Goal: Task Accomplishment & Management: Manage account settings

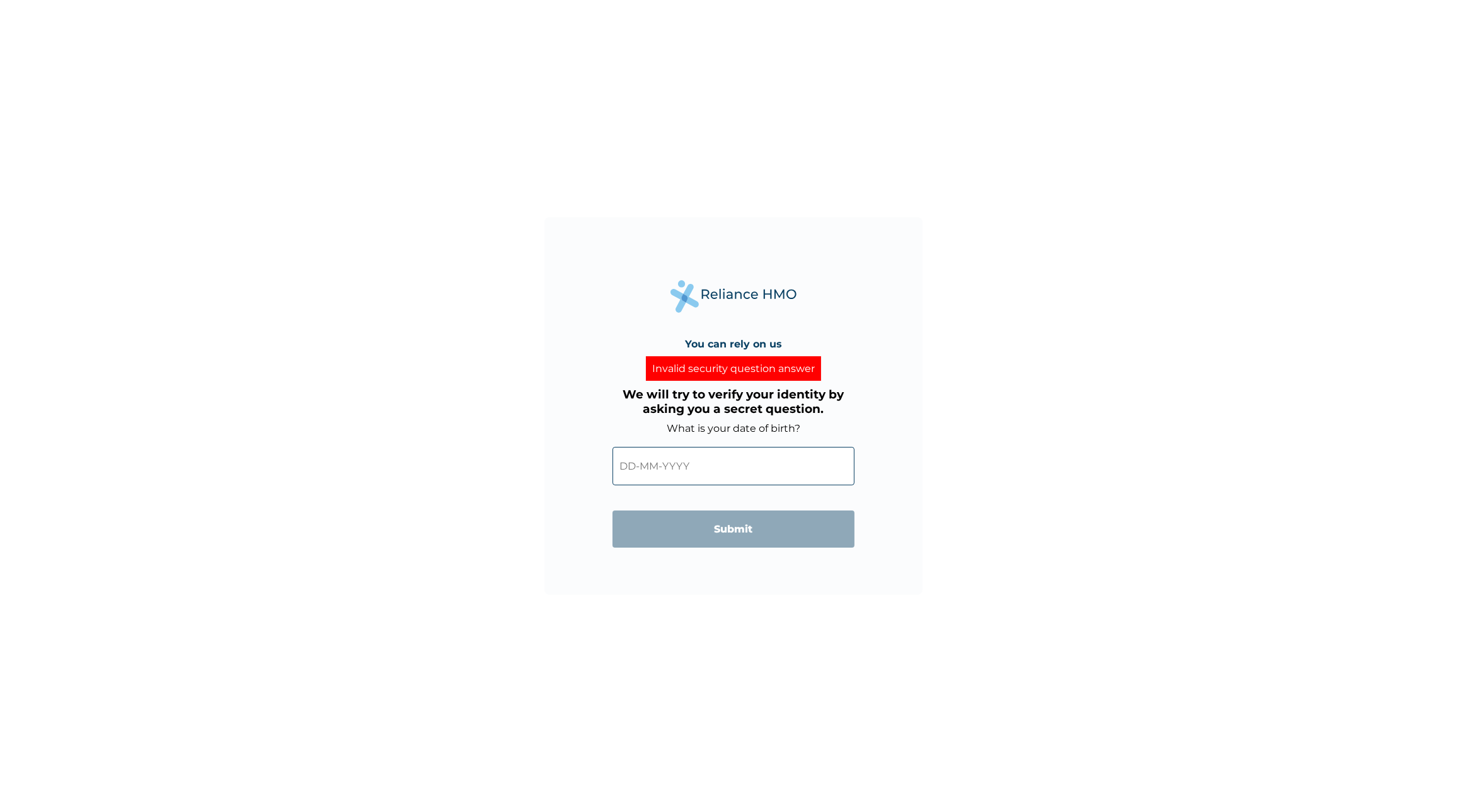
click at [348, 285] on div "You can rely on us Invalid security question answer We will try to verify your …" at bounding box center [733, 406] width 1467 height 812
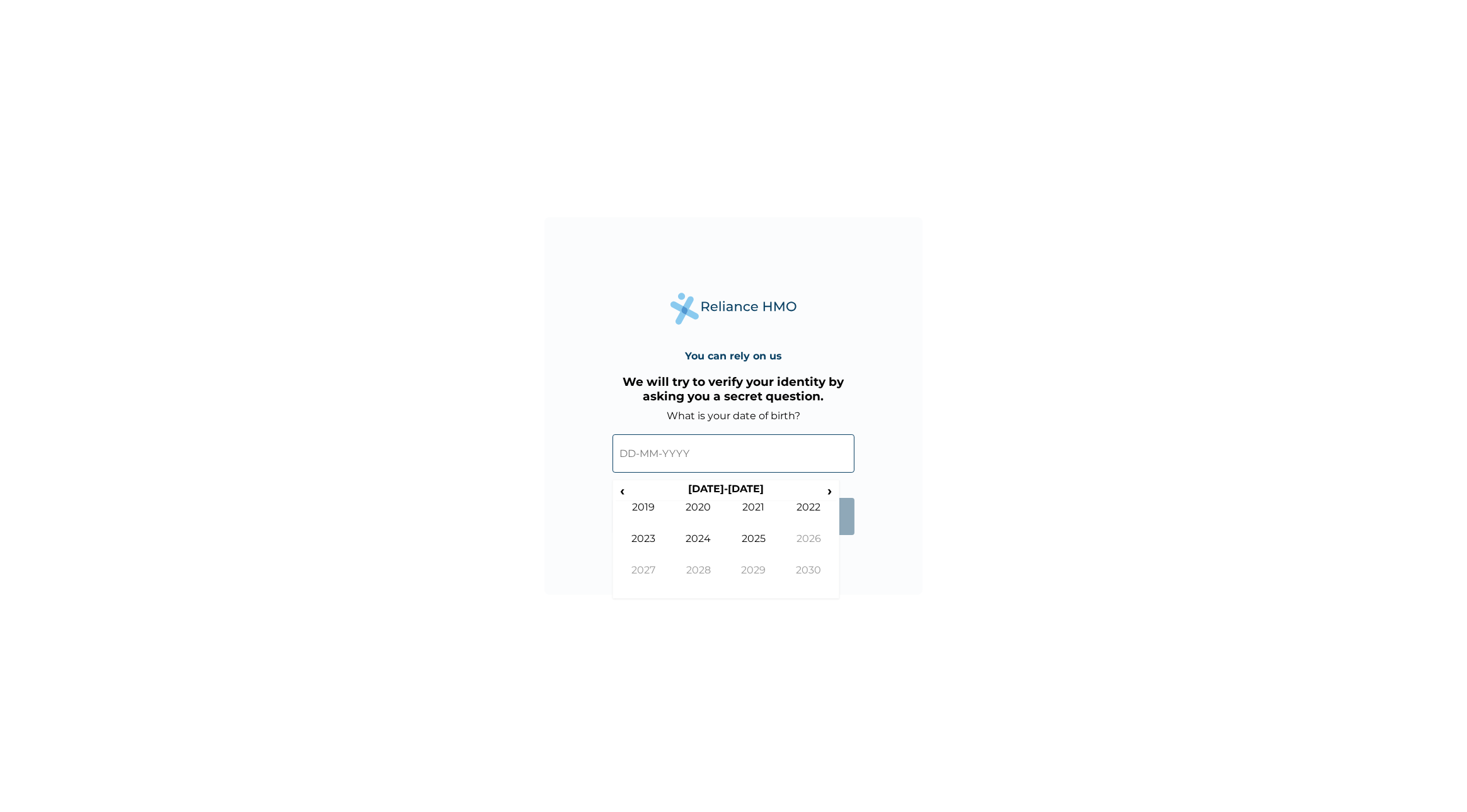
click at [684, 454] on input "text" at bounding box center [733, 454] width 242 height 38
click at [621, 490] on span "‹" at bounding box center [622, 490] width 13 height 16
click at [621, 491] on span "‹" at bounding box center [622, 490] width 13 height 16
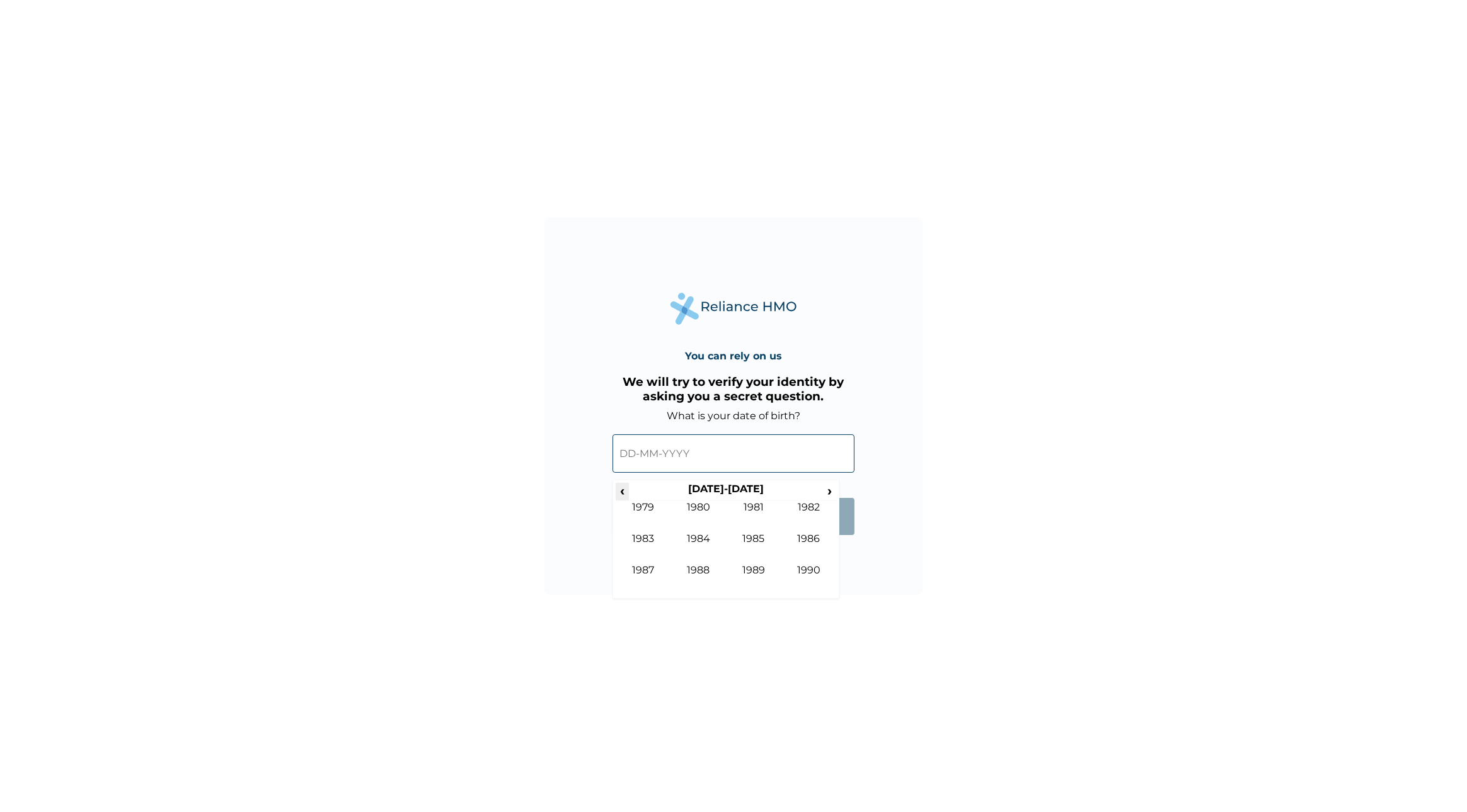
click at [621, 491] on span "‹" at bounding box center [622, 490] width 13 height 16
click at [831, 490] on span "›" at bounding box center [830, 490] width 14 height 16
click at [809, 539] on td "1986" at bounding box center [809, 548] width 56 height 31
click at [695, 571] on td "Oct" at bounding box center [699, 579] width 56 height 31
click at [796, 557] on td "17" at bounding box center [788, 562] width 31 height 18
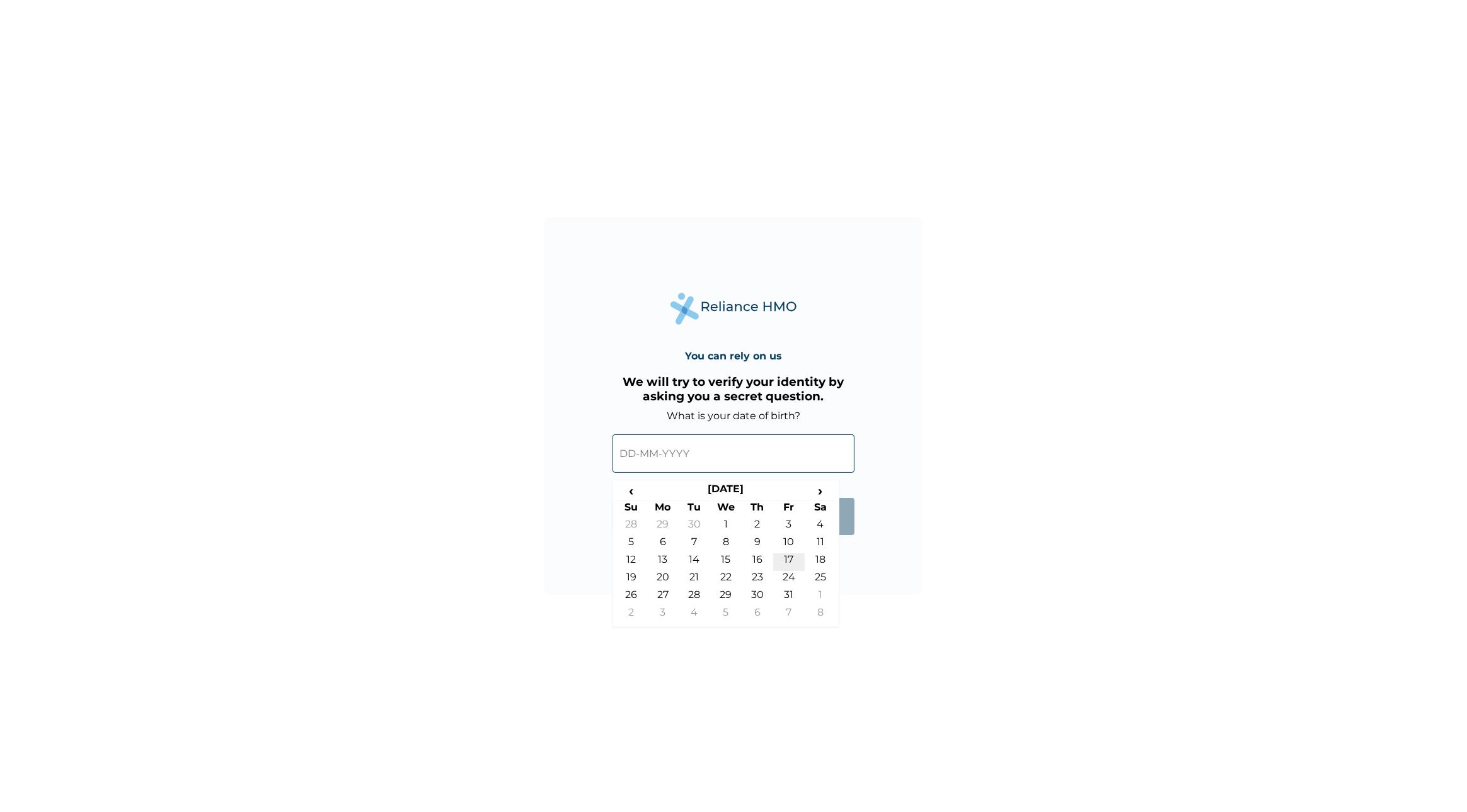
type input "[DATE]"
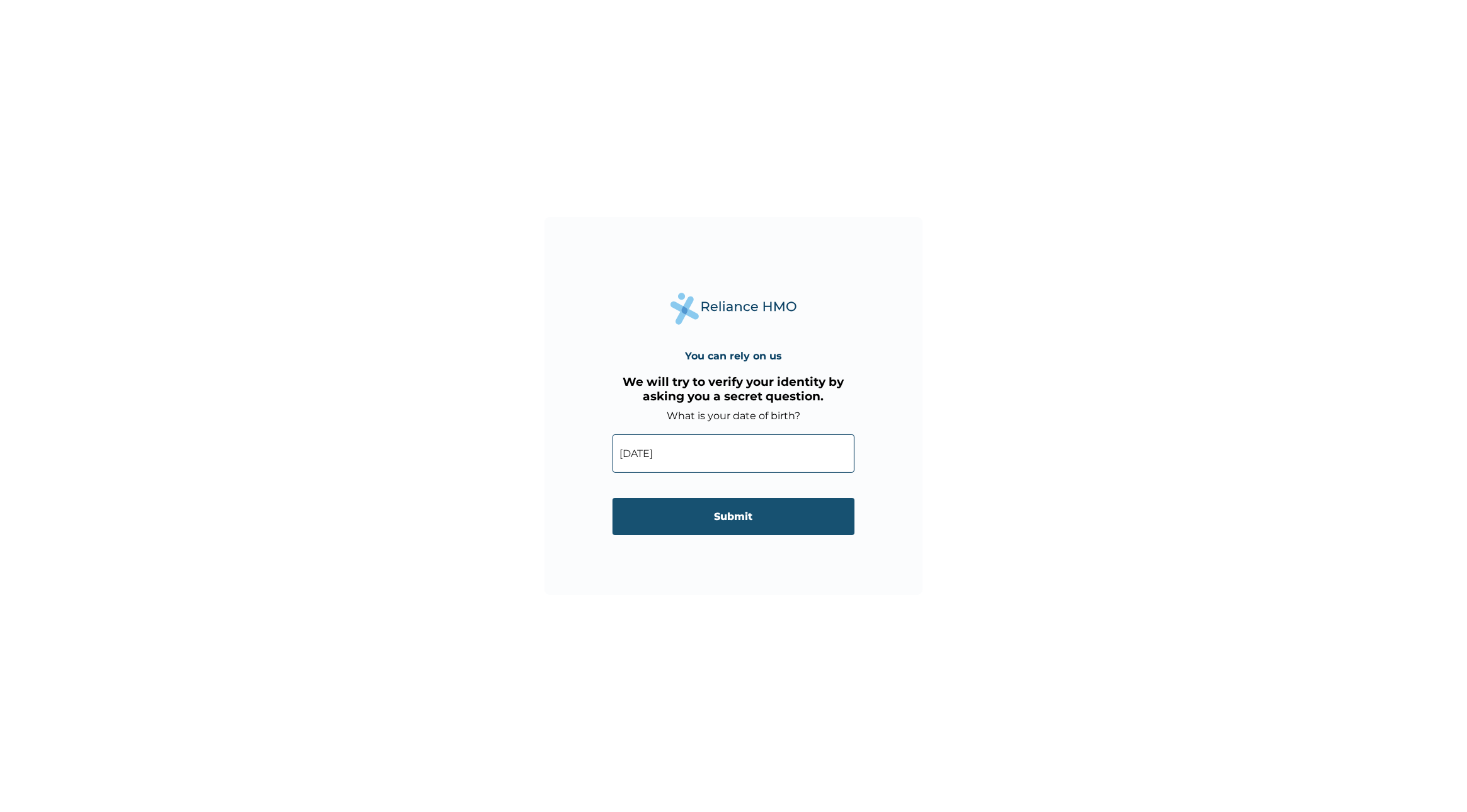
click at [762, 528] on input "Submit" at bounding box center [733, 516] width 242 height 37
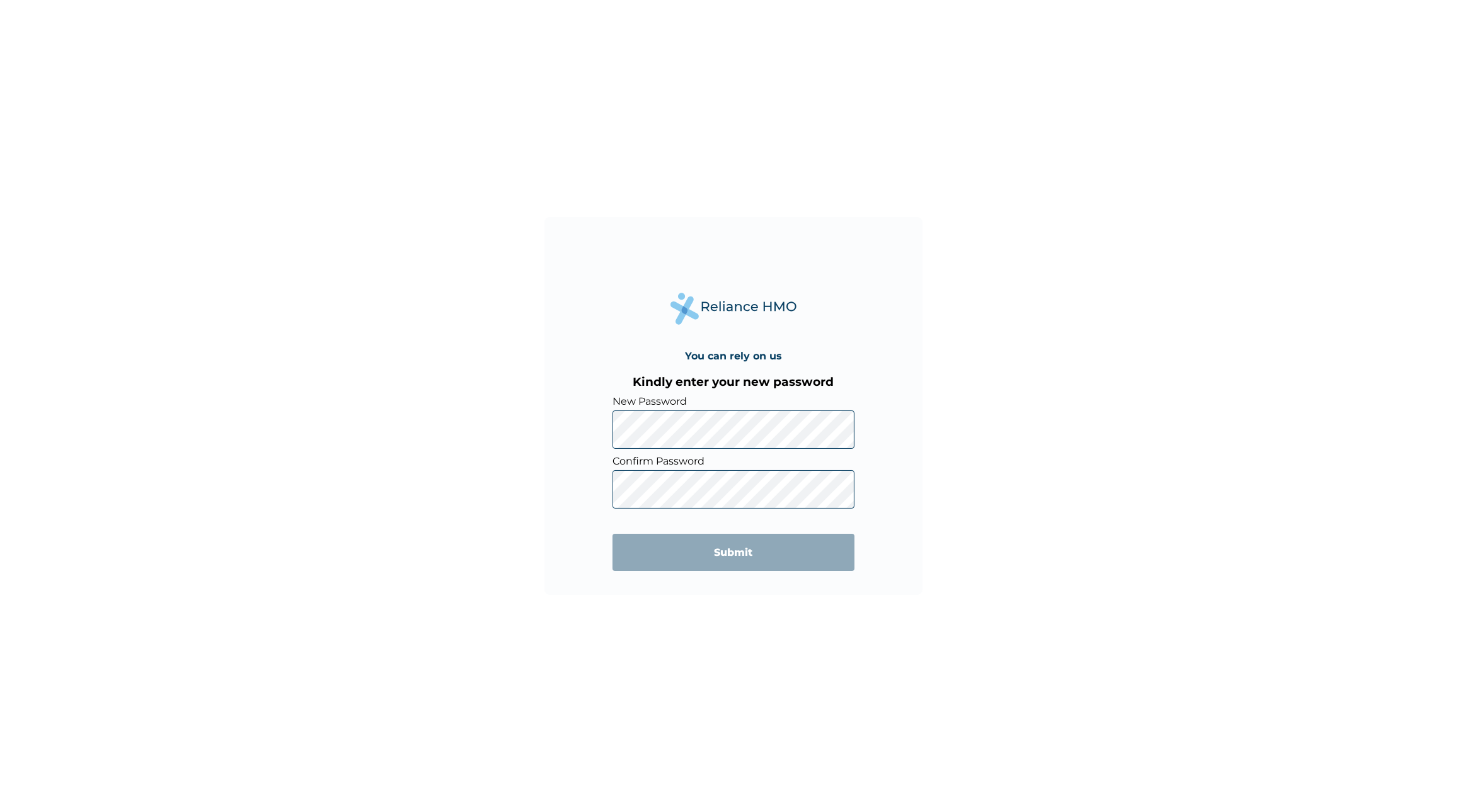
click at [574, 432] on div "You can rely on us Kindly enter your new password New Password Confirm Password…" at bounding box center [734, 406] width 378 height 378
click at [929, 393] on div "You can rely on us Kindly enter your new password New Password Confirm Password…" at bounding box center [733, 406] width 1467 height 812
click at [738, 553] on input "Submit" at bounding box center [733, 552] width 242 height 37
click at [729, 556] on input "Submit" at bounding box center [733, 552] width 242 height 37
click at [731, 544] on input "Submit" at bounding box center [733, 552] width 242 height 37
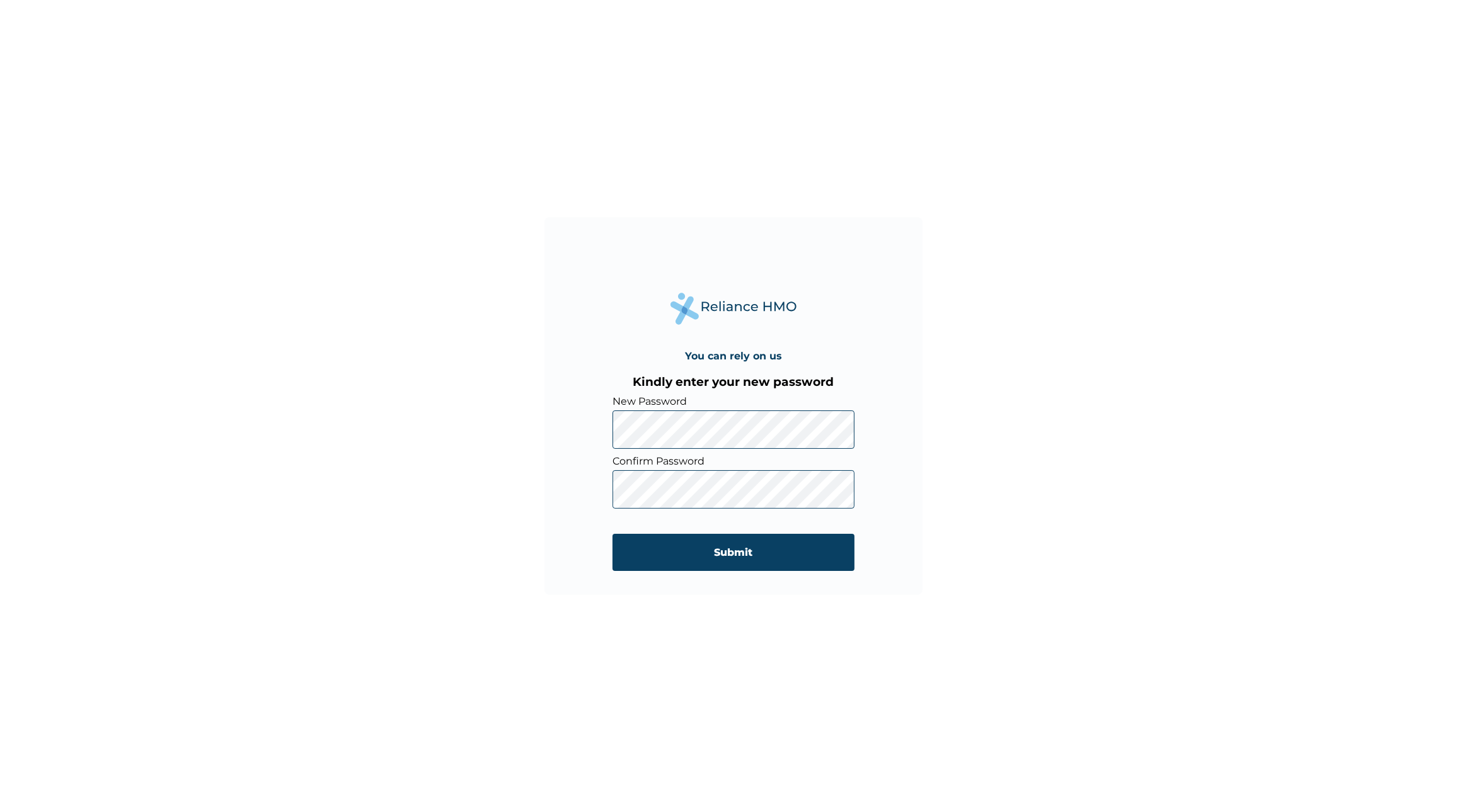
click at [591, 422] on div "You can rely on us Kindly enter your new password New Password Confirm Password…" at bounding box center [734, 406] width 378 height 378
click at [406, 443] on div "You can rely on us Kindly enter your new password New Password Confirm Password…" at bounding box center [733, 406] width 1467 height 812
click at [684, 555] on input "Submit" at bounding box center [733, 552] width 242 height 37
click at [738, 548] on input "Submit" at bounding box center [733, 552] width 242 height 37
click at [737, 554] on input "Submit" at bounding box center [733, 552] width 242 height 37
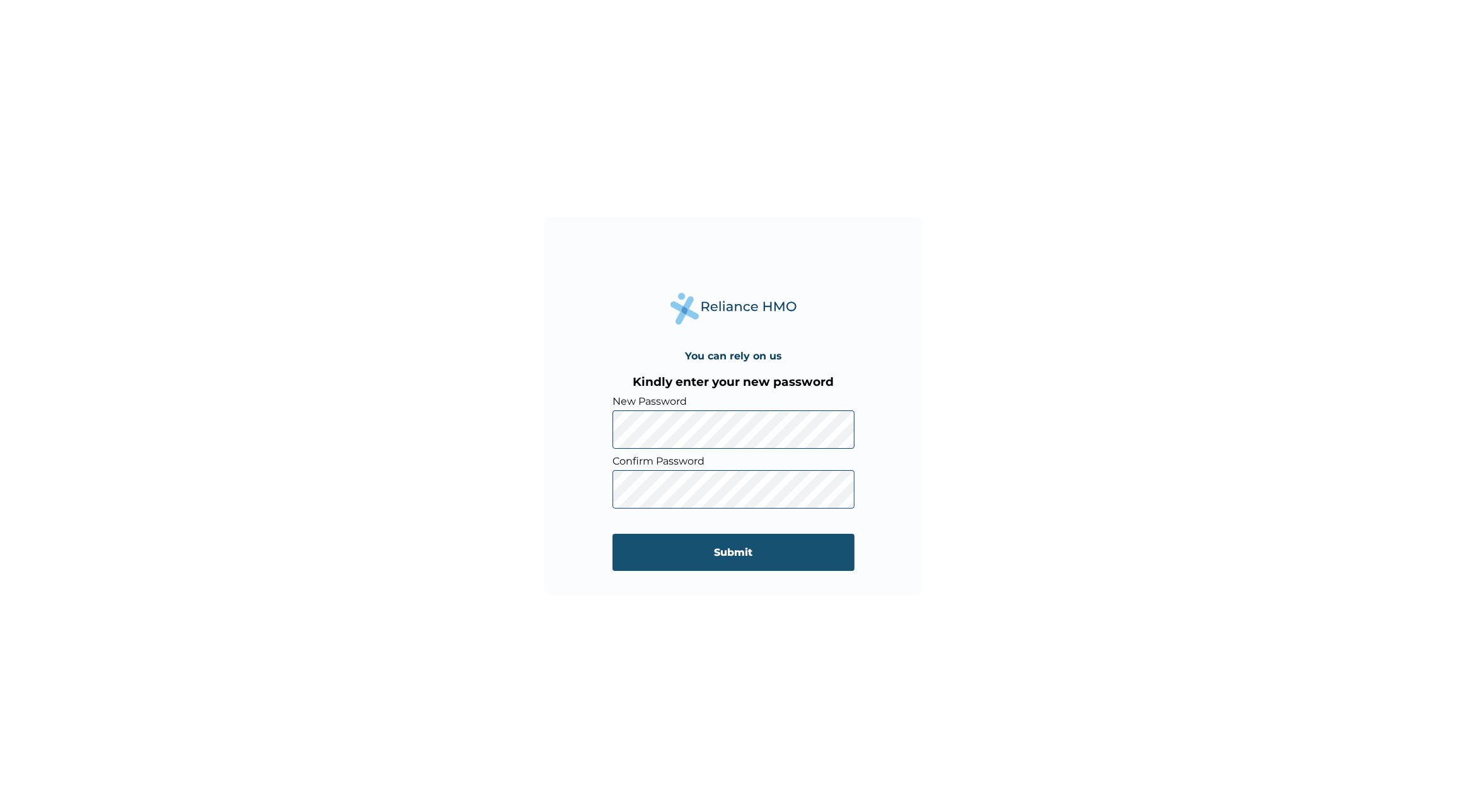
click at [737, 554] on input "Submit" at bounding box center [733, 552] width 242 height 37
click at [737, 547] on input "Submit" at bounding box center [733, 552] width 242 height 37
